Goal: Task Accomplishment & Management: Use online tool/utility

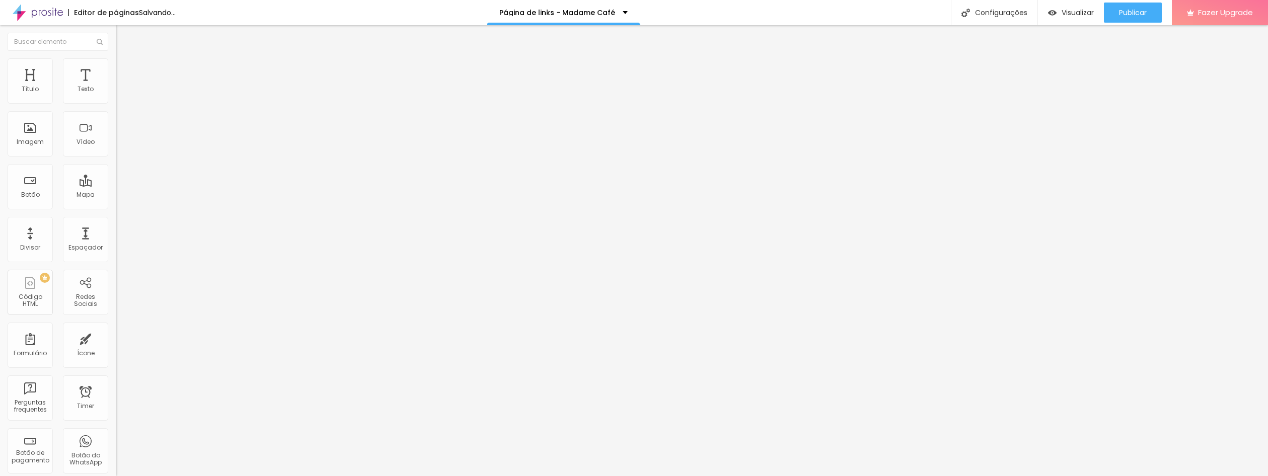
click at [116, 87] on span "Trocar imagem" at bounding box center [143, 82] width 55 height 9
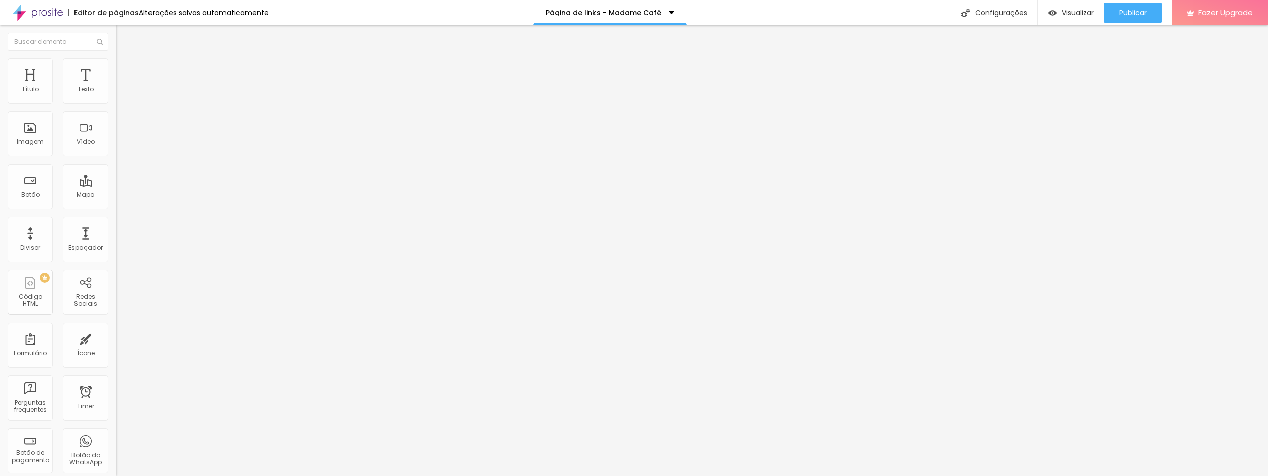
click at [116, 95] on input "3 dicas de como captar mais clientes" at bounding box center [176, 90] width 121 height 10
type input "Falar com Consultora Natália"
click at [116, 95] on input "Onde casar em [GEOGRAPHIC_DATA]" at bounding box center [176, 90] width 121 height 10
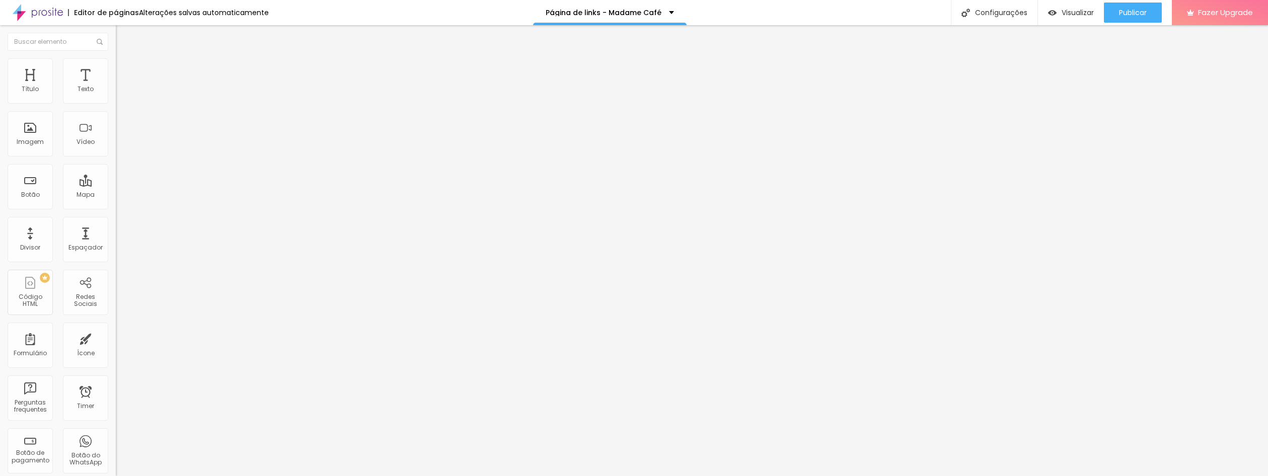
click at [116, 95] on input "Onde casar em [GEOGRAPHIC_DATA]" at bounding box center [176, 90] width 121 height 10
type input "Nosso instagram"
click at [116, 207] on input "https://" at bounding box center [176, 202] width 121 height 10
paste input "[URL][DOMAIN_NAME]"
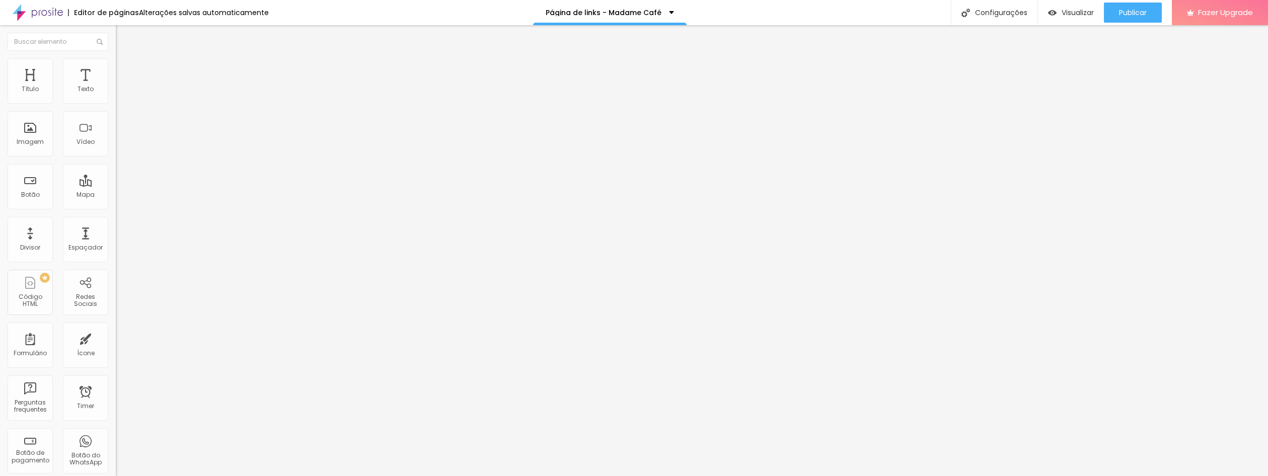
scroll to position [0, 290]
type input "https://[URL][DOMAIN_NAME]"
click at [116, 314] on div "Editar Botão Conteúdo Estilo Avançado Texto Falar com Consultora [PERSON_NAME][…" at bounding box center [174, 250] width 116 height 451
click at [116, 207] on input "https://" at bounding box center [176, 202] width 121 height 10
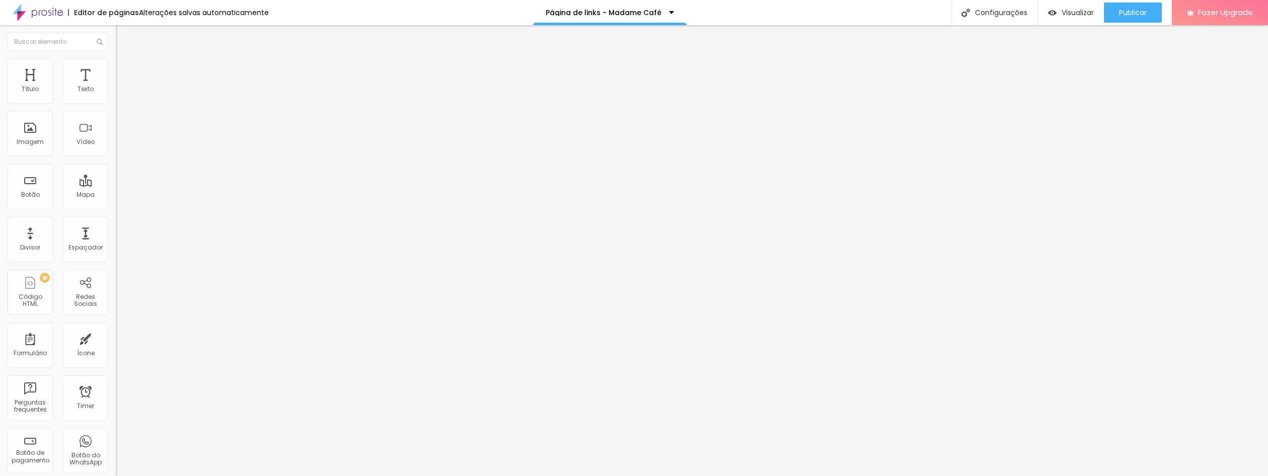
paste input "[URL][DOMAIN_NAME]"
type input "https://[URL][DOMAIN_NAME]"
click at [1087, 15] on span "Visualizar" at bounding box center [1078, 13] width 32 height 8
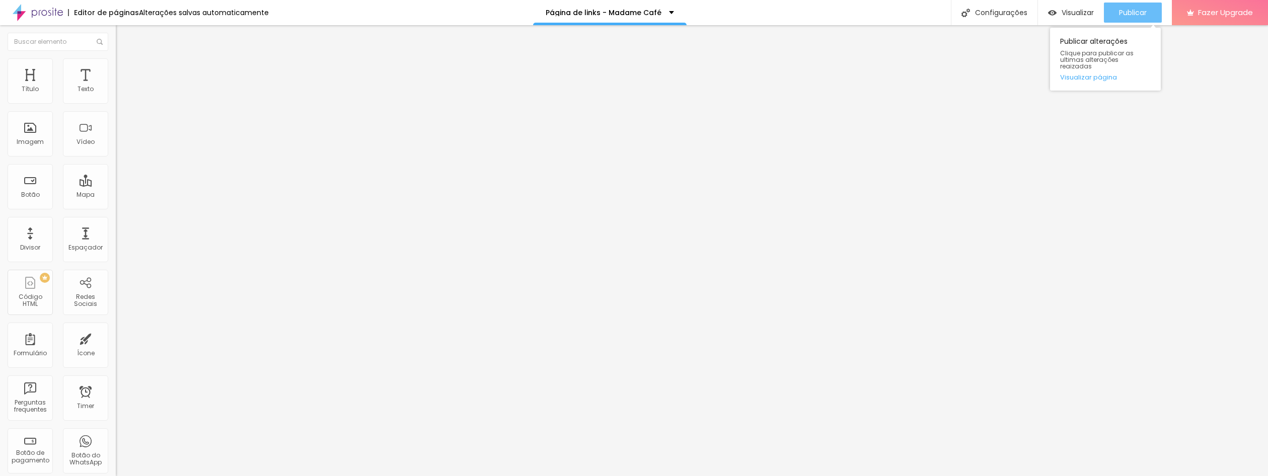
click at [1132, 15] on span "Publicar" at bounding box center [1133, 13] width 28 height 8
click at [1076, 14] on span "Visualizar" at bounding box center [1069, 13] width 32 height 8
click at [116, 207] on input "https://[URL][DOMAIN_NAME]" at bounding box center [176, 202] width 121 height 10
type input "[URL][DOMAIN_NAME]"
click at [116, 295] on div "Editar Botão Conteúdo Estilo Avançado Texto Falar com Consultora [PERSON_NAME][…" at bounding box center [174, 250] width 116 height 451
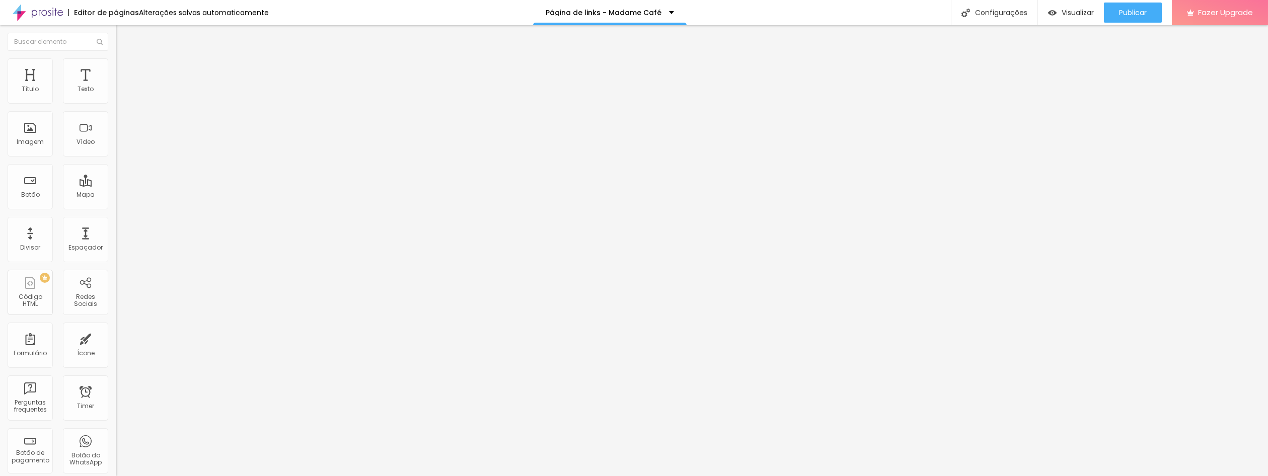
click at [116, 207] on input "https://[URL][DOMAIN_NAME]" at bounding box center [176, 202] width 121 height 10
type input "[URL][DOMAIN_NAME]"
click at [116, 300] on div "Editar Botão Conteúdo Estilo Avançado Texto Nosso instagram [GEOGRAPHIC_DATA] L…" at bounding box center [174, 250] width 116 height 451
click at [1142, 13] on span "Publicar" at bounding box center [1133, 13] width 28 height 8
click at [116, 207] on input "[URL][DOMAIN_NAME]" at bounding box center [176, 202] width 121 height 10
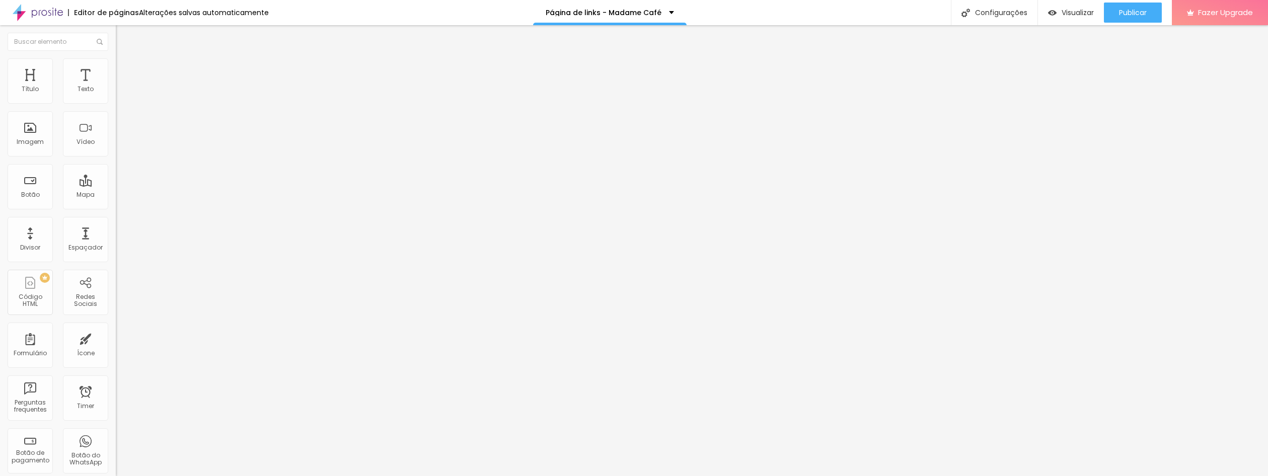
click at [116, 207] on input "[URL][DOMAIN_NAME]" at bounding box center [176, 202] width 121 height 10
click at [1129, 14] on span "Publicar" at bounding box center [1133, 13] width 28 height 8
click at [26, 14] on img at bounding box center [38, 12] width 50 height 25
click at [1001, 4] on div "Configurações" at bounding box center [994, 12] width 87 height 25
